Goal: Answer question/provide support: Share knowledge or assist other users

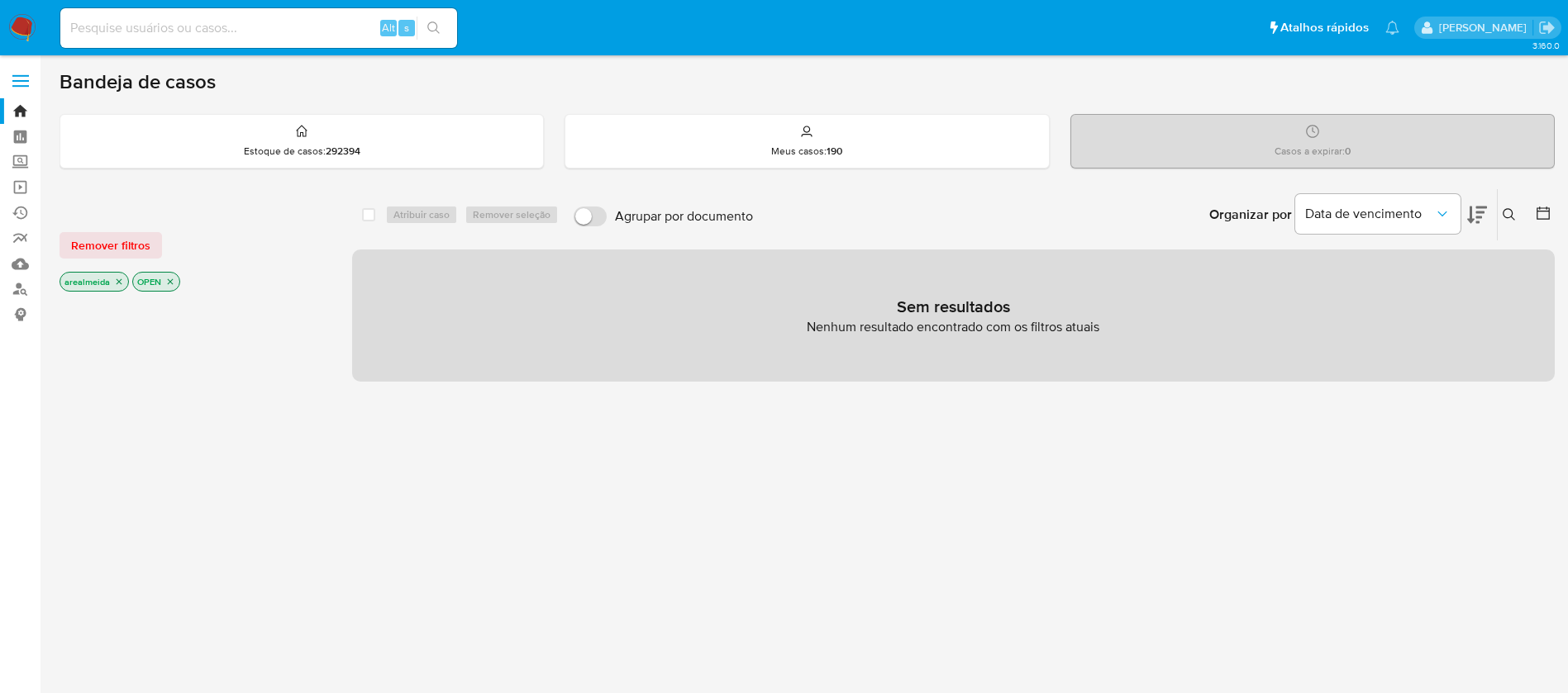
click at [118, 285] on icon "close-filter" at bounding box center [119, 282] width 10 height 10
click at [118, 285] on div "arealmeida OPEN" at bounding box center [192, 284] width 265 height 23
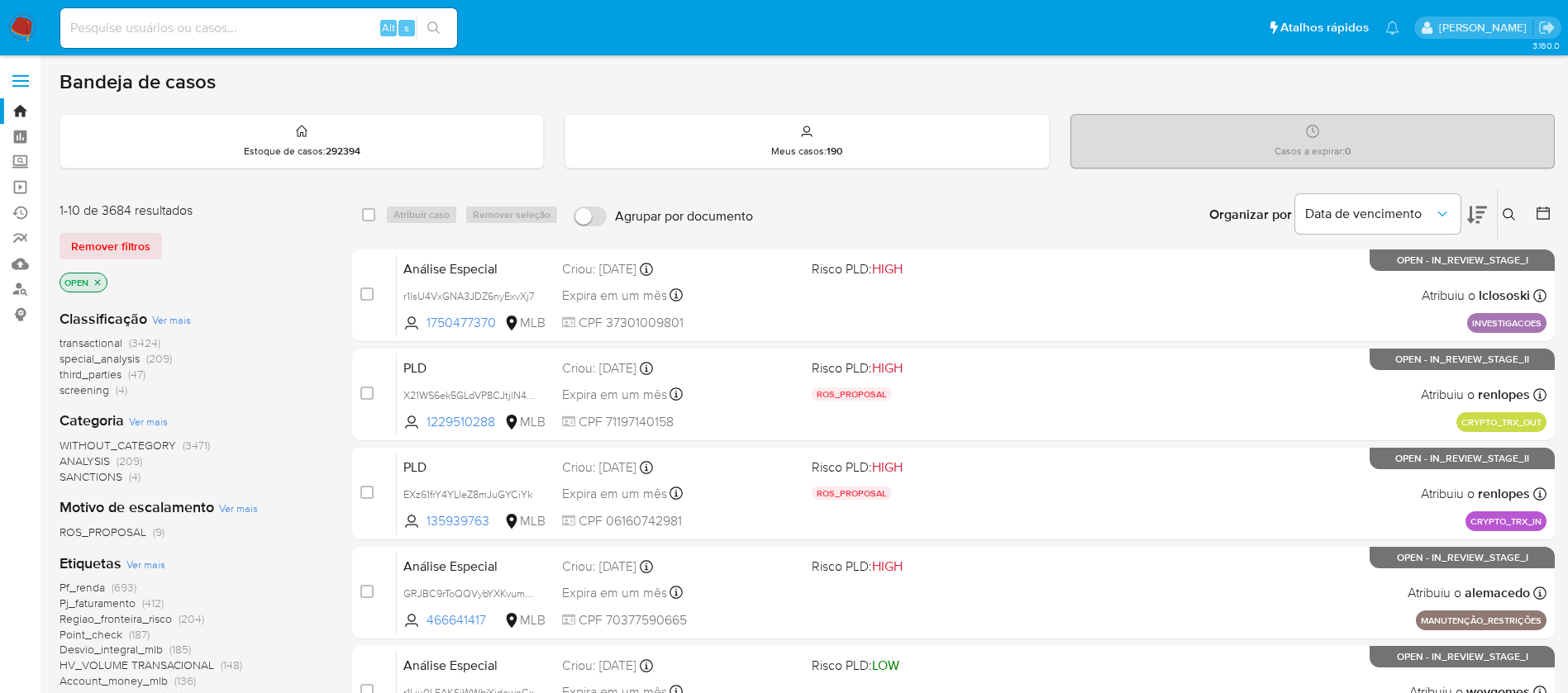
click at [99, 283] on icon "close-filter" at bounding box center [98, 282] width 6 height 6
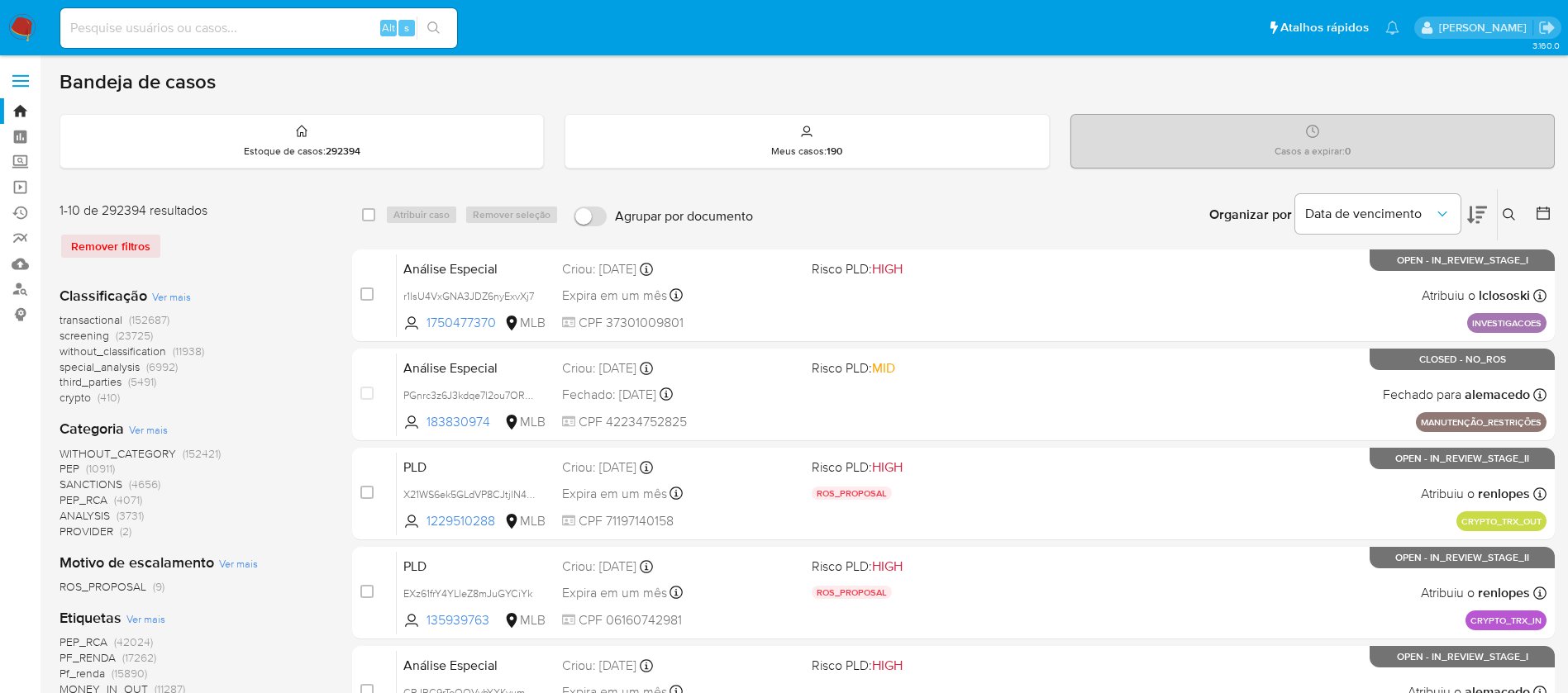
click at [81, 322] on span "transactional" at bounding box center [91, 320] width 63 height 17
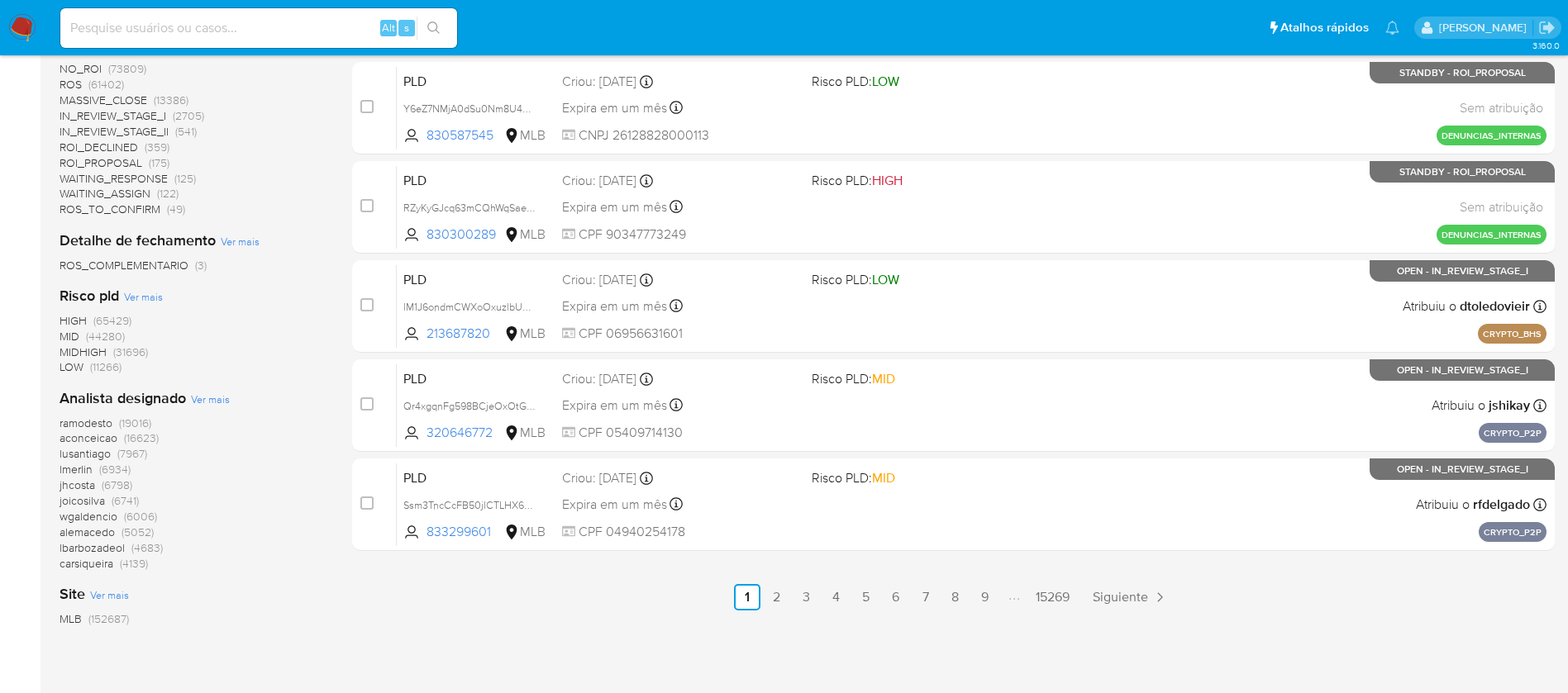
scroll to position [766, 0]
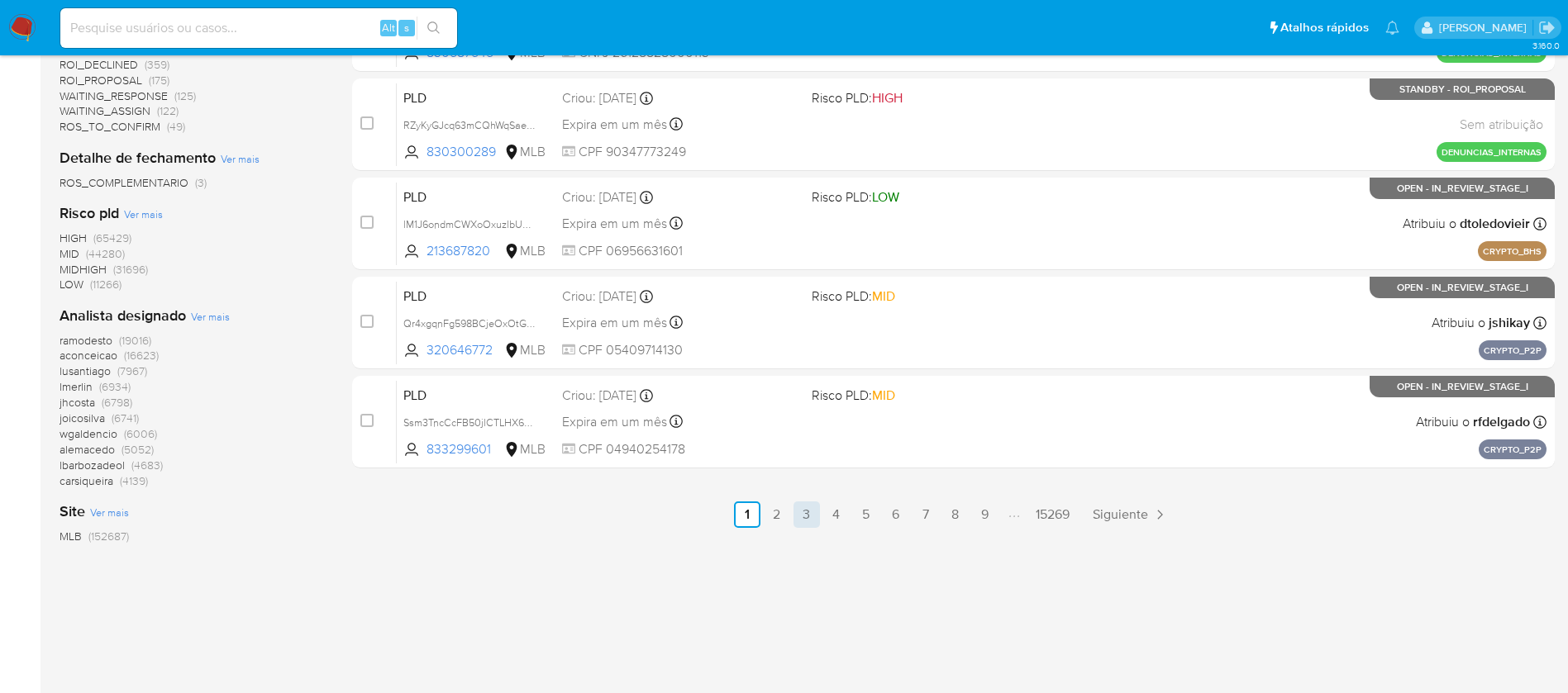
click at [808, 515] on link "3" at bounding box center [807, 515] width 27 height 27
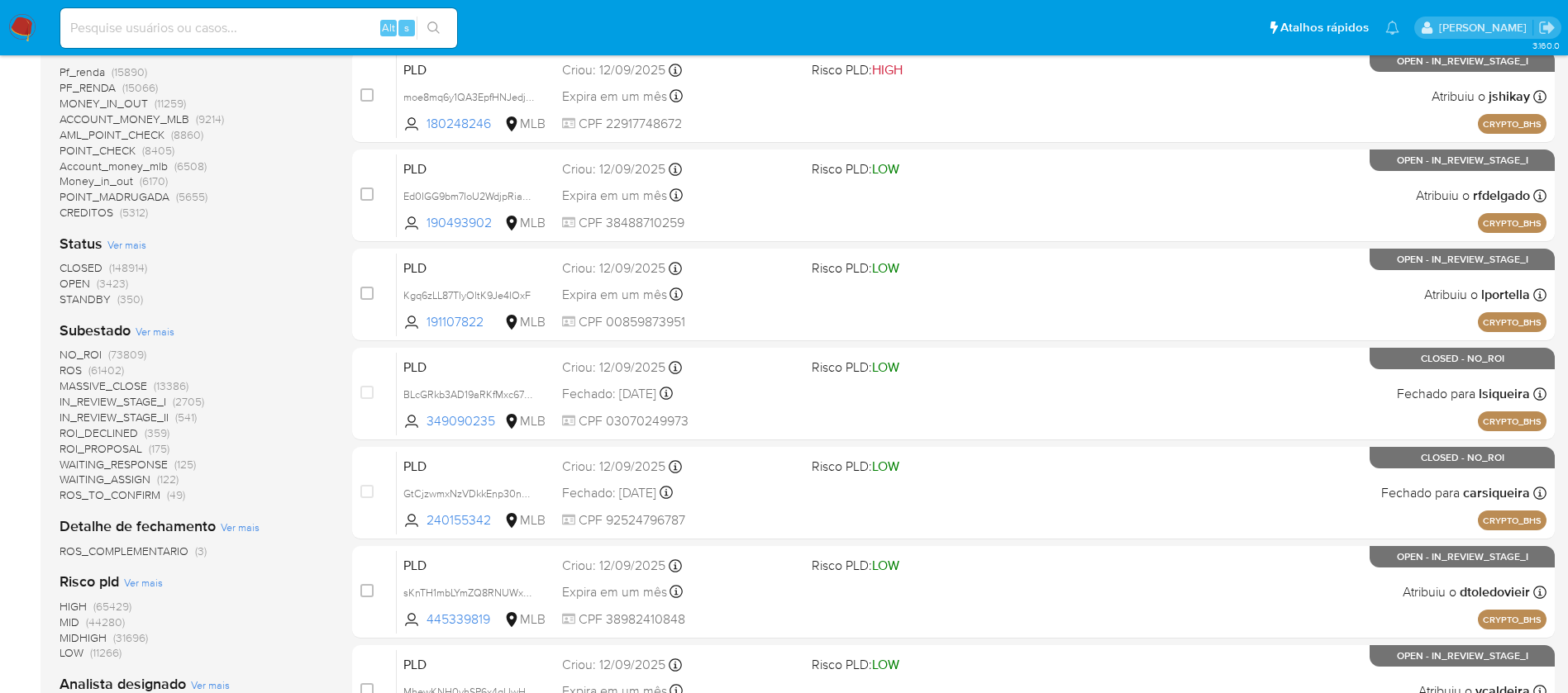
scroll to position [620, 0]
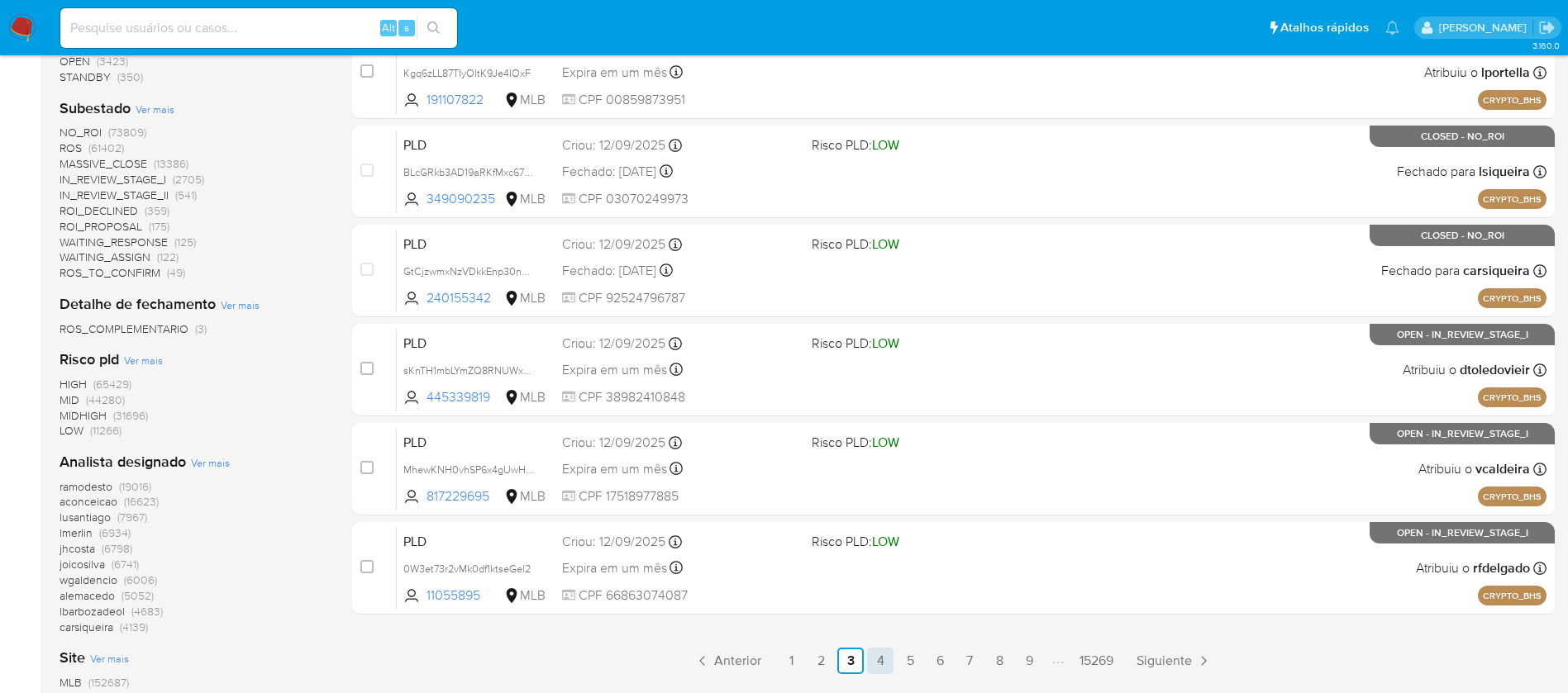
click at [882, 657] on link "4" at bounding box center [881, 661] width 27 height 27
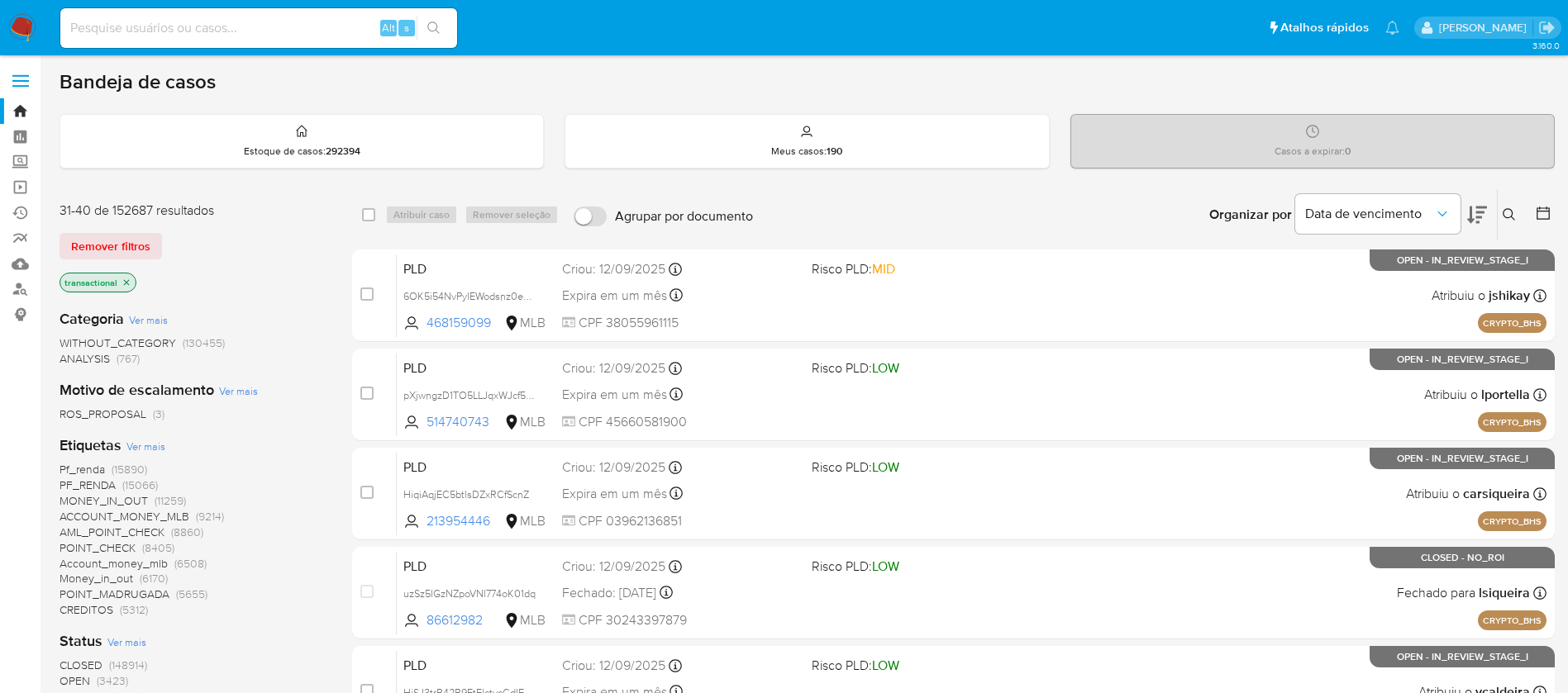
click at [71, 465] on span "Pf_renda" at bounding box center [82, 469] width 46 height 17
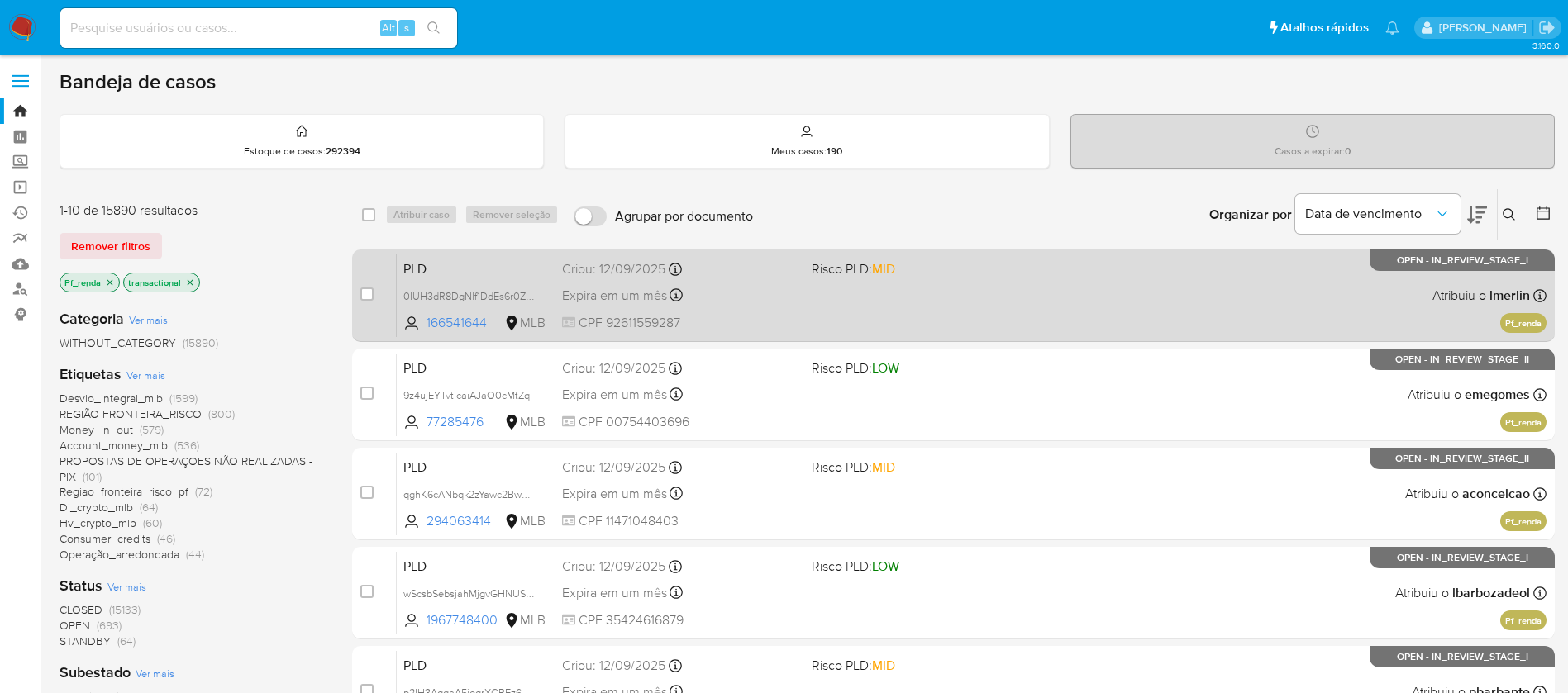
click at [953, 332] on div "PLD 0IUH3dR8DgNlf1DdEs6r0ZUX 166541644 MLB Risco PLD: MID Criou: 12/09/2025 Cri…" at bounding box center [971, 295] width 1149 height 84
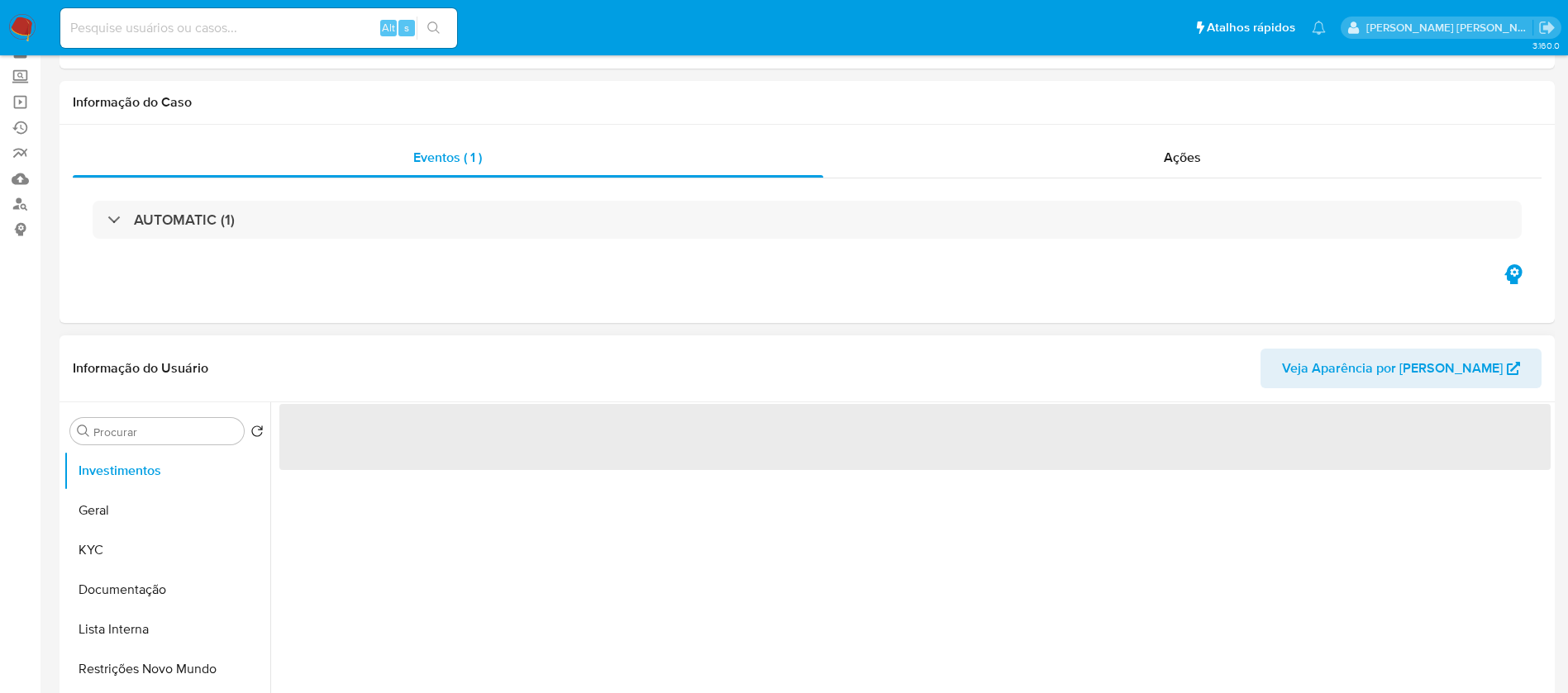
scroll to position [124, 0]
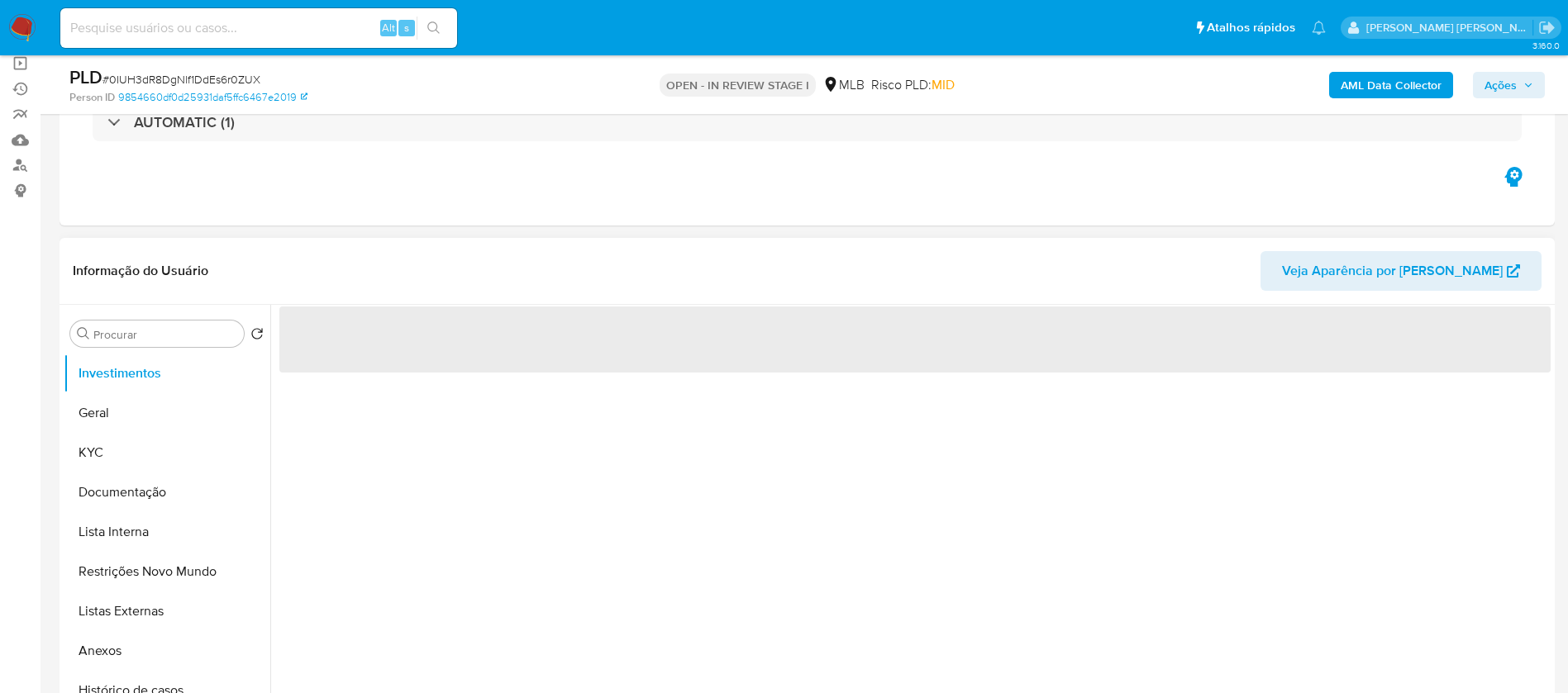
select select "10"
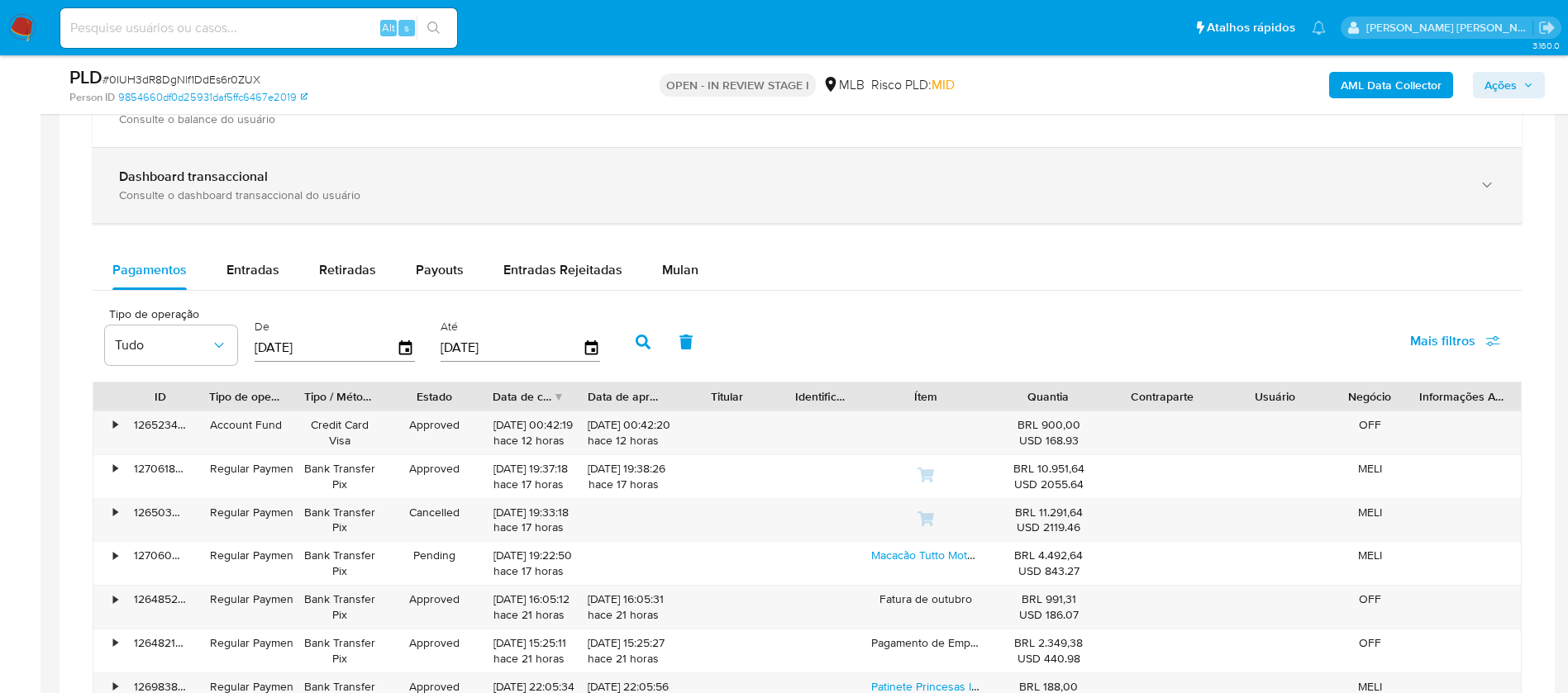
scroll to position [1364, 0]
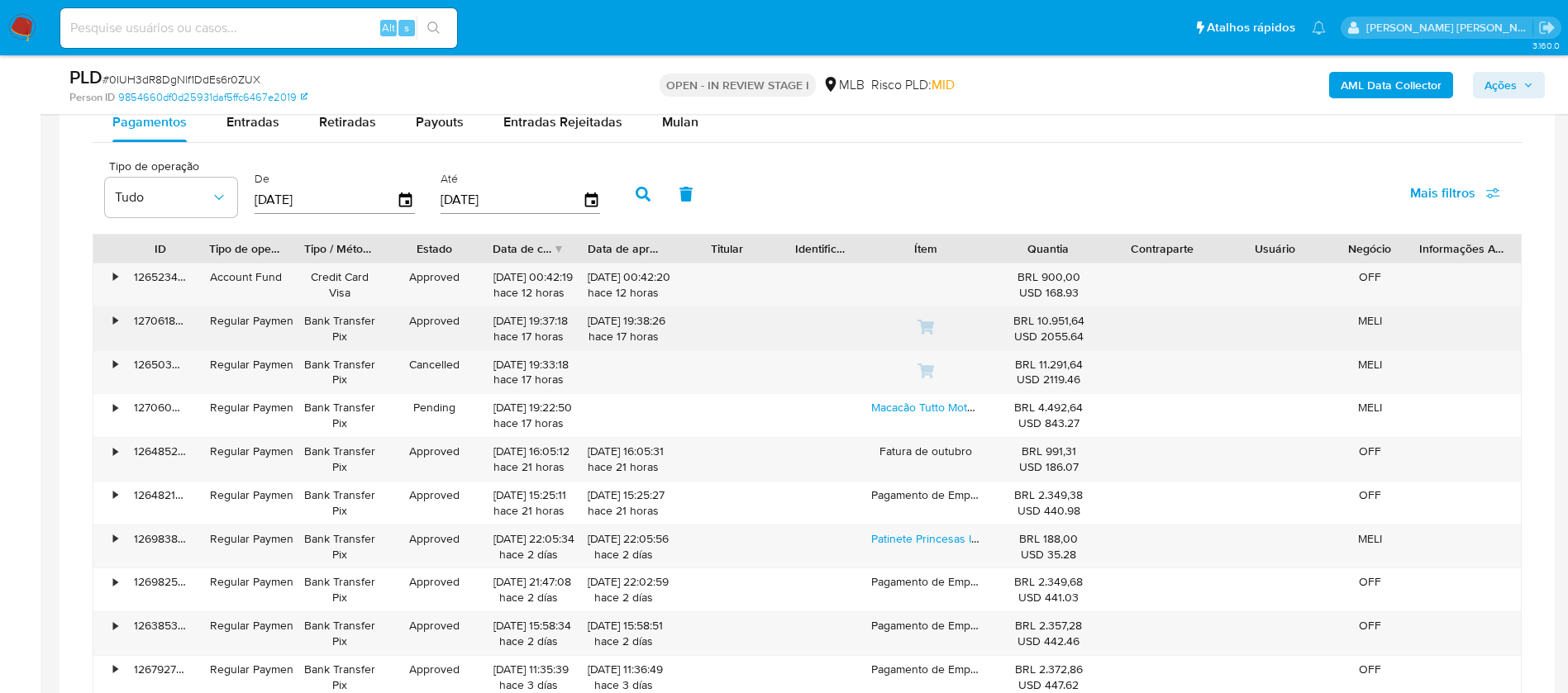
click at [112, 328] on div "•" at bounding box center [108, 329] width 29 height 43
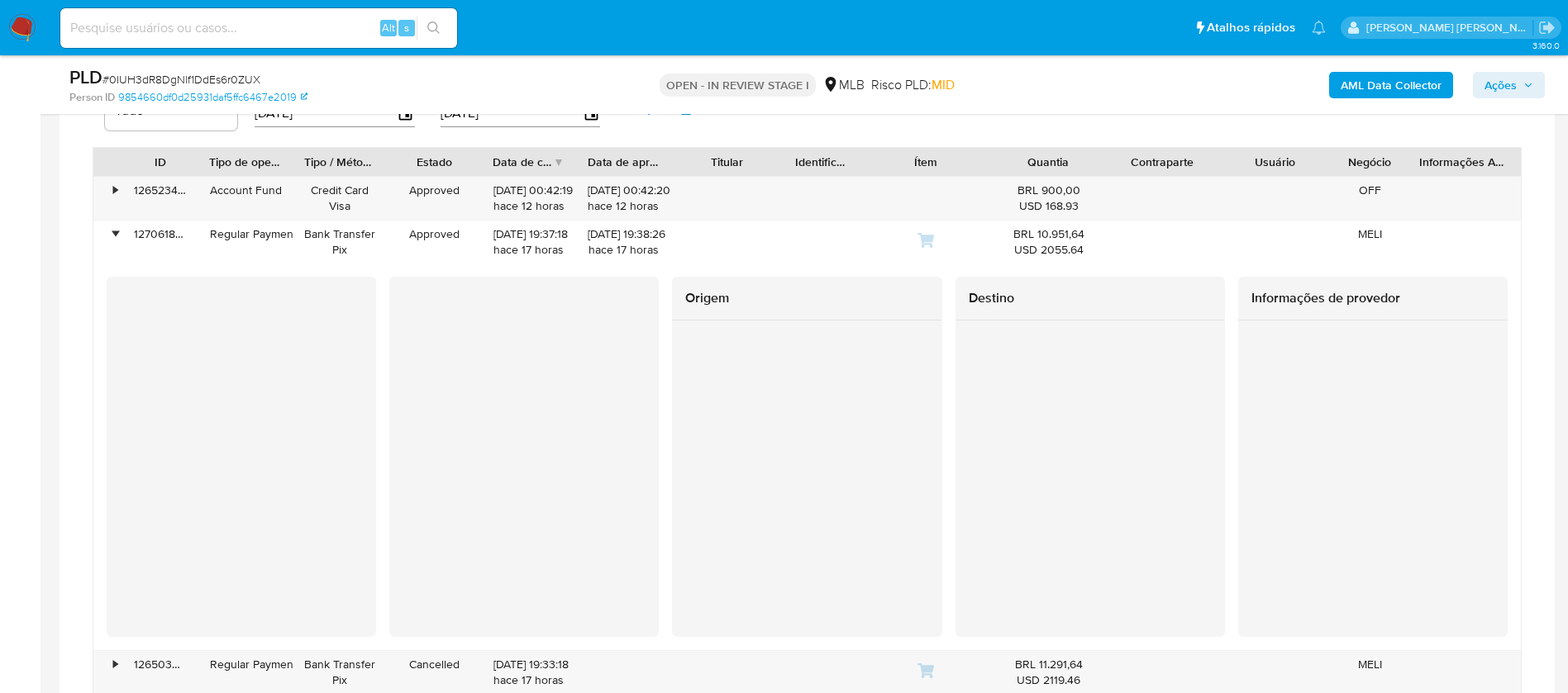
scroll to position [1487, 0]
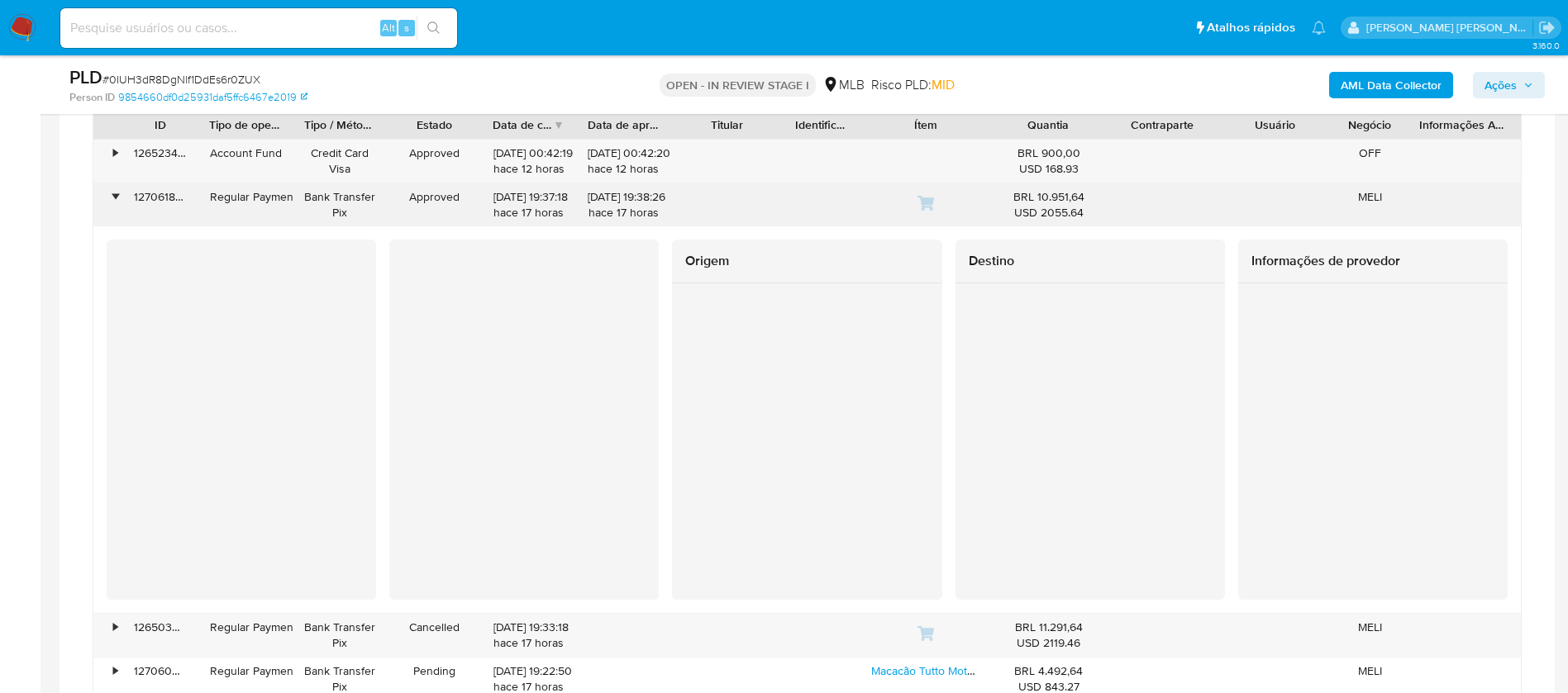
click at [115, 196] on div "•" at bounding box center [115, 196] width 4 height 16
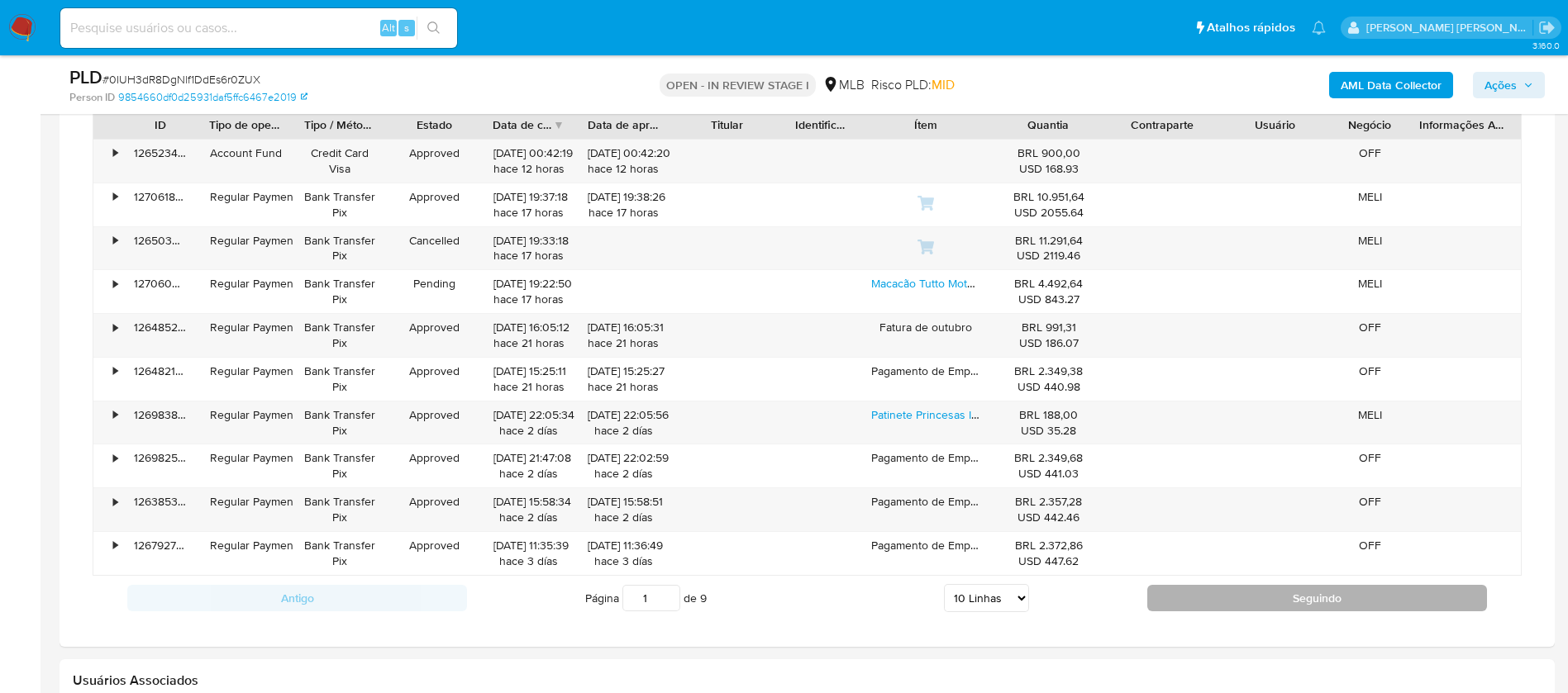
click at [1333, 603] on button "Seguindo" at bounding box center [1317, 598] width 340 height 27
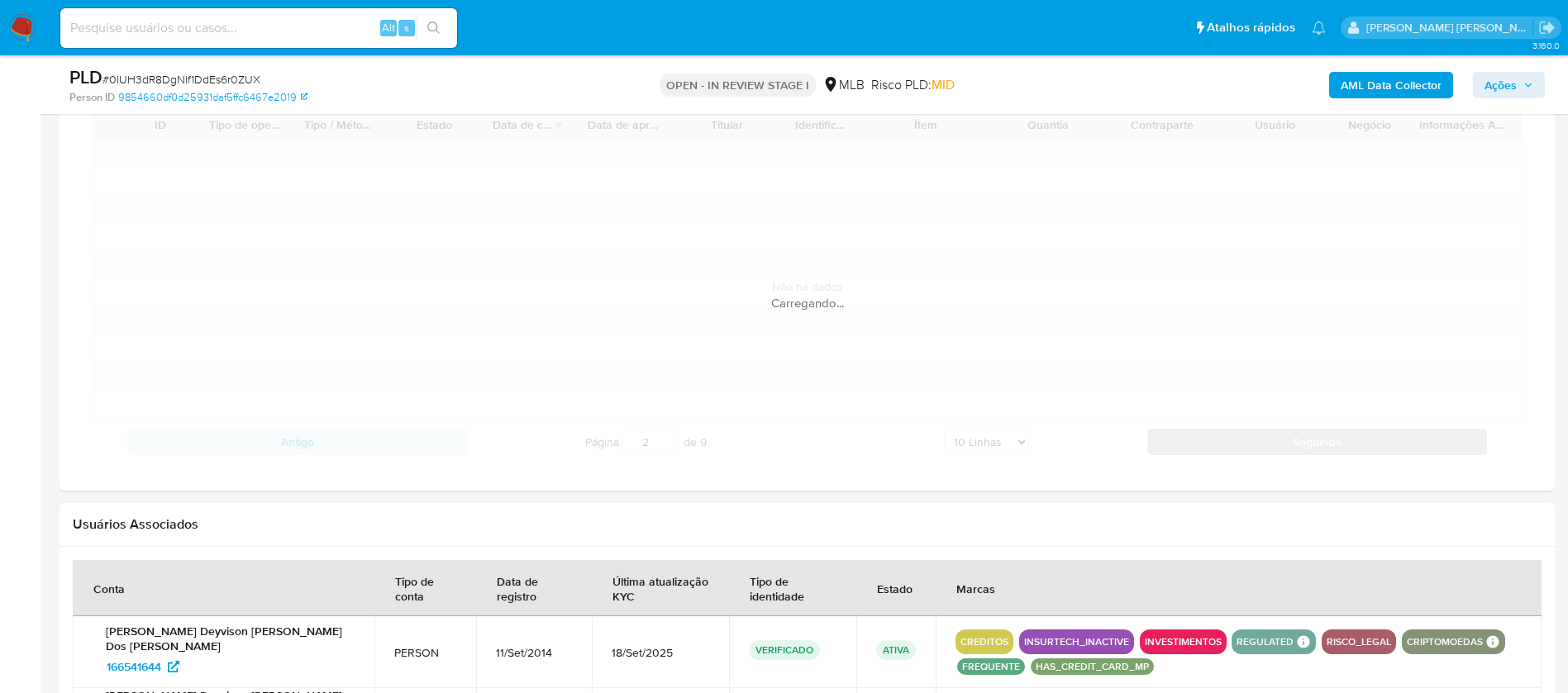
click at [1333, 603] on th "Marcas" at bounding box center [1238, 589] width 606 height 56
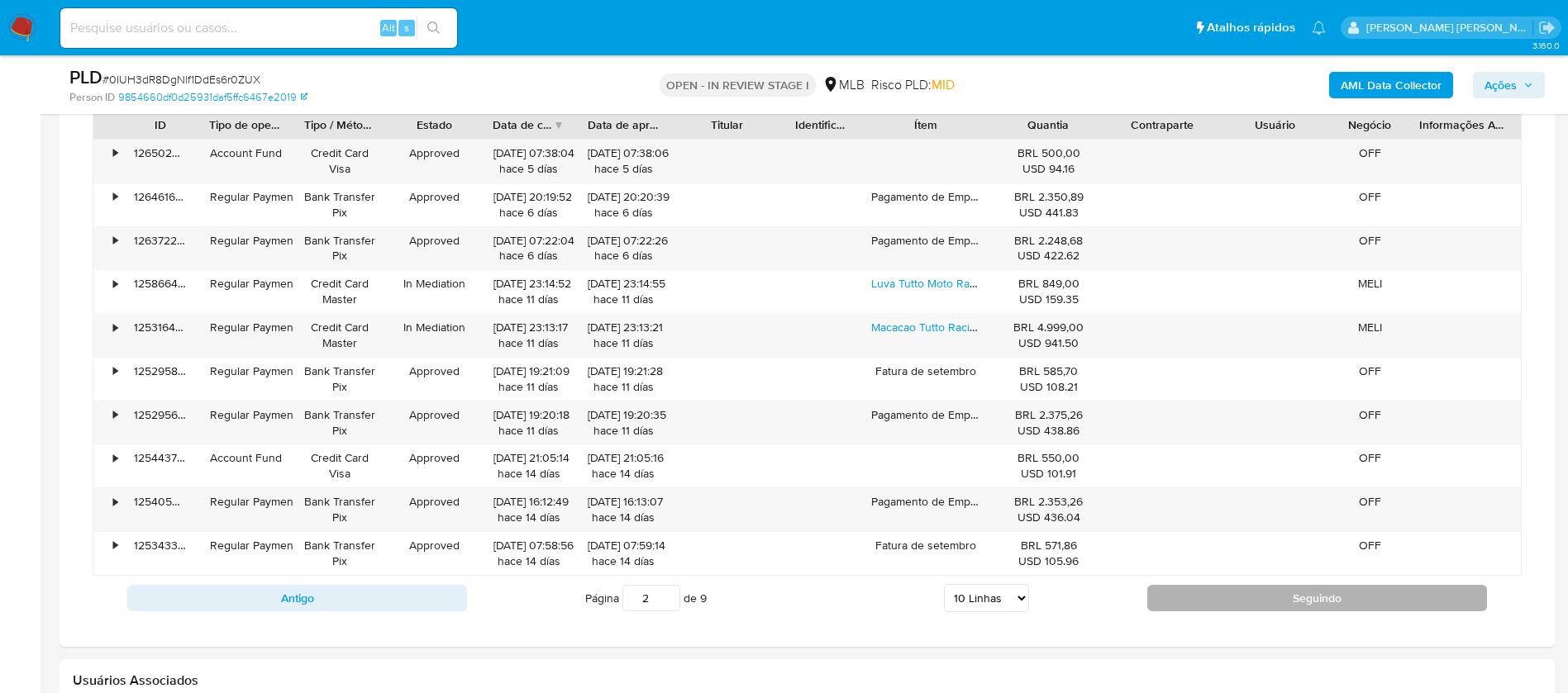
click at [1211, 593] on button "Seguindo" at bounding box center [1317, 598] width 340 height 27
type input "3"
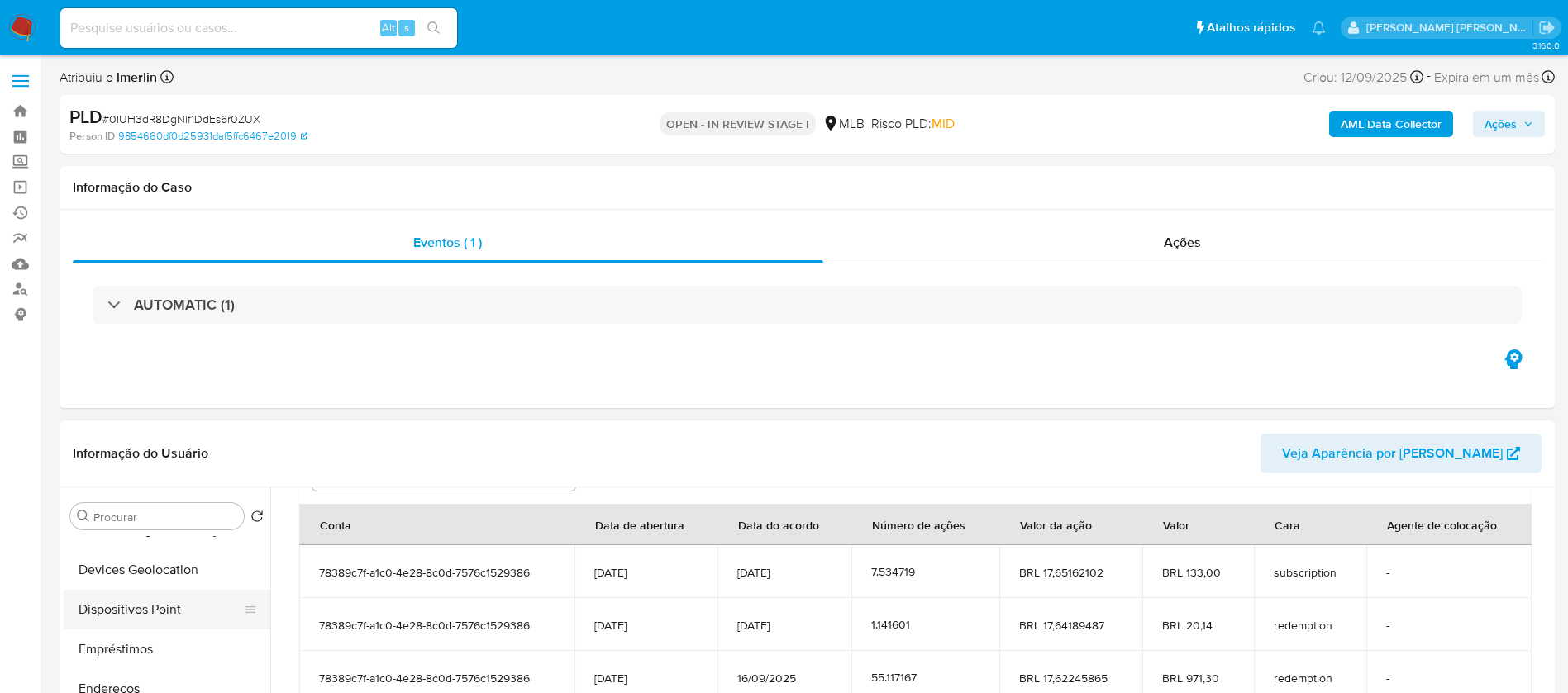
scroll to position [620, 0]
click at [164, 517] on input "Procurar" at bounding box center [165, 517] width 143 height 15
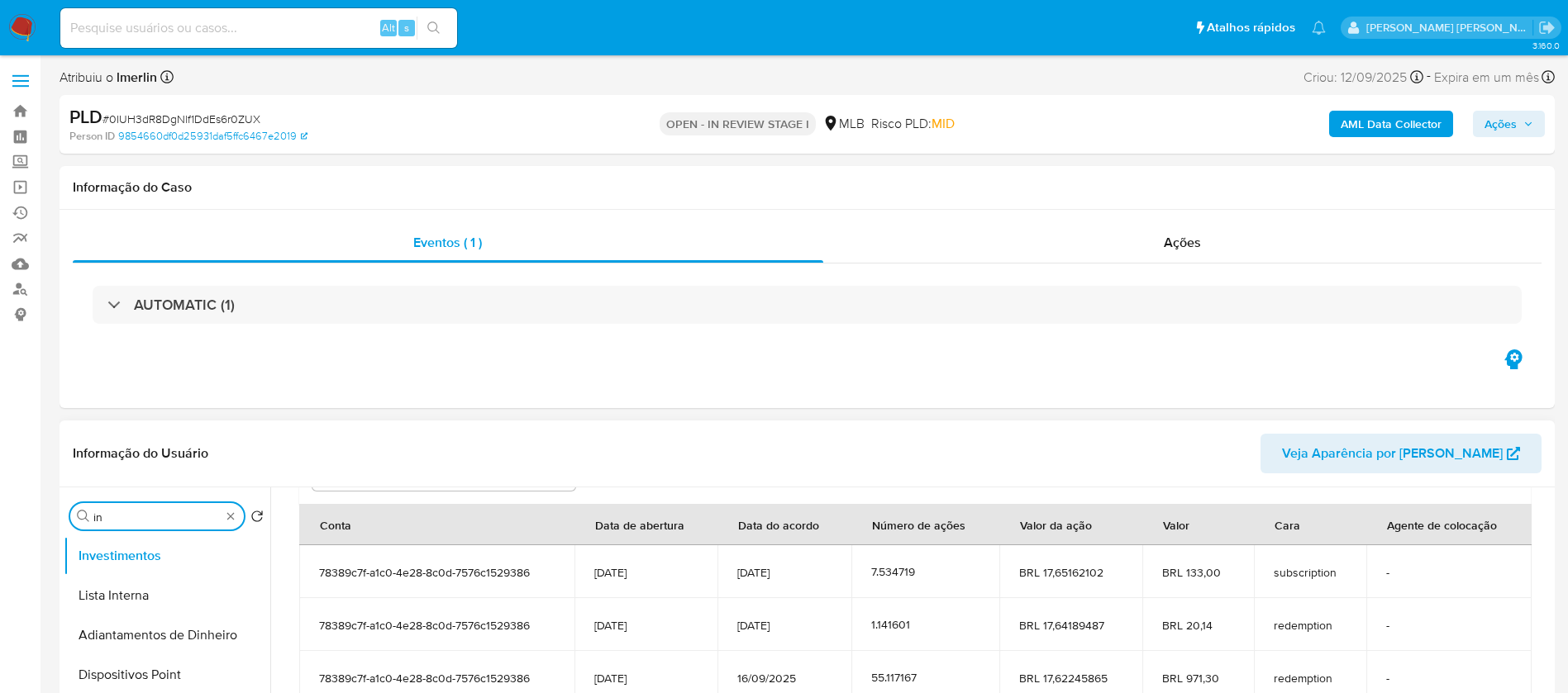
scroll to position [0, 0]
type input "ins"
click at [99, 598] on button "Insurtech" at bounding box center [160, 596] width 193 height 40
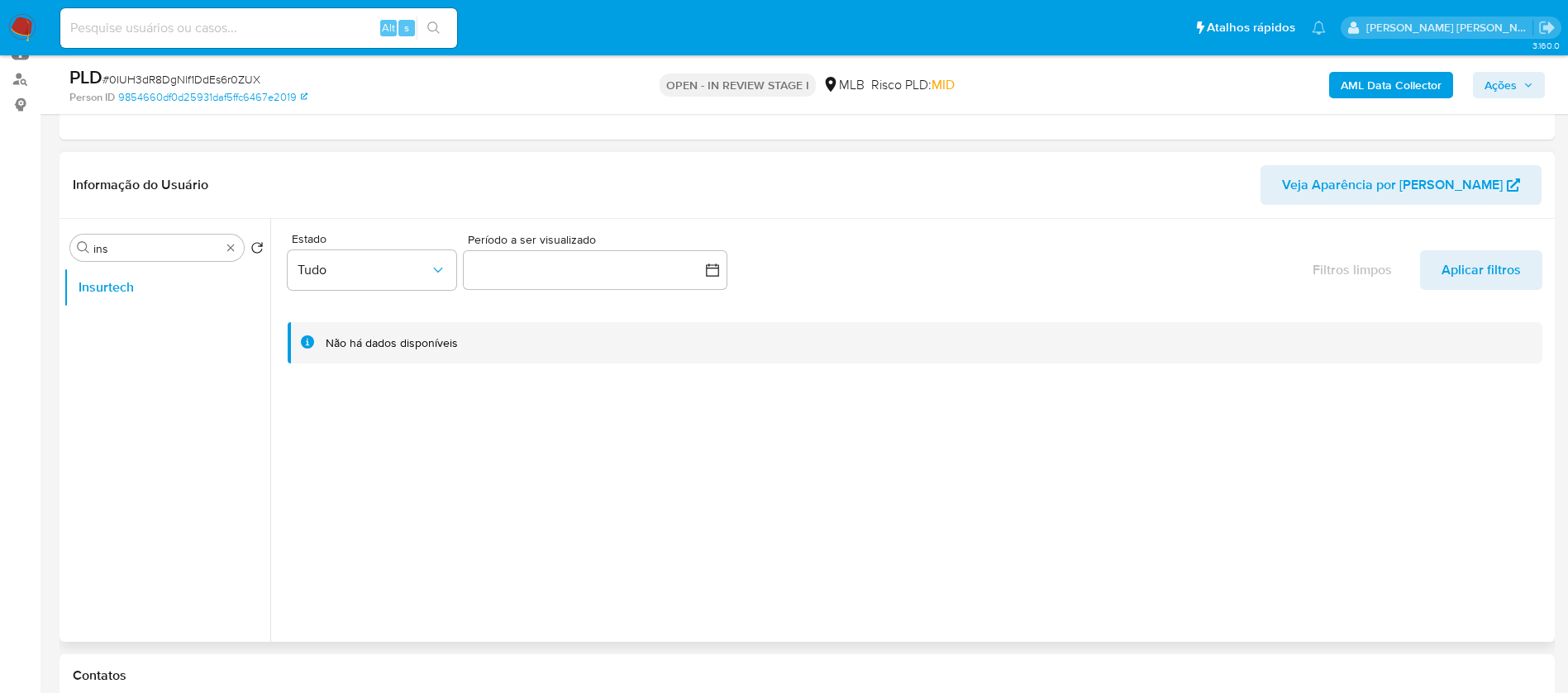
scroll to position [248, 0]
